Goal: Browse casually

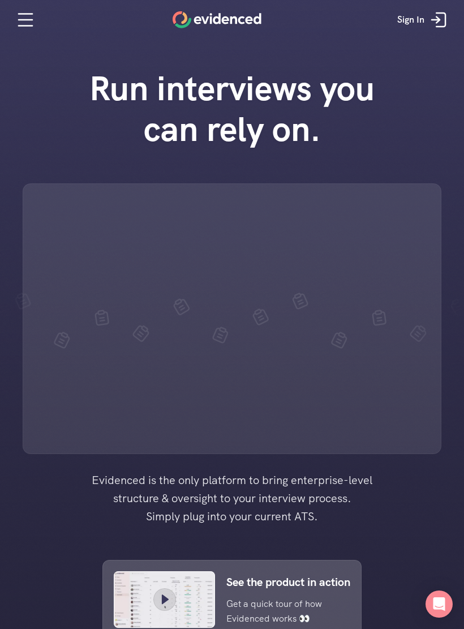
click at [441, 25] on icon at bounding box center [439, 19] width 23 height 23
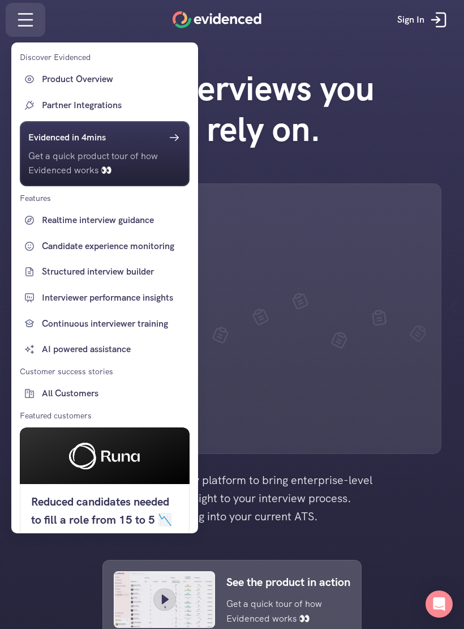
click at [240, 168] on div at bounding box center [232, 314] width 464 height 629
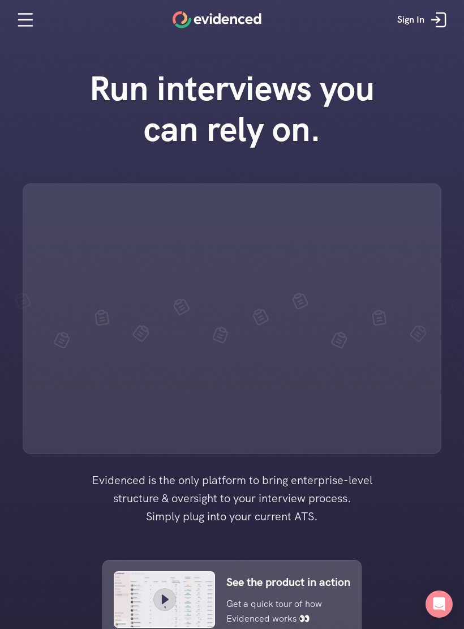
click at [165, 359] on div at bounding box center [232, 319] width 419 height 271
